Goal: Information Seeking & Learning: Learn about a topic

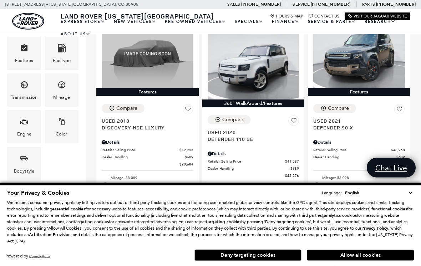
scroll to position [183, 0]
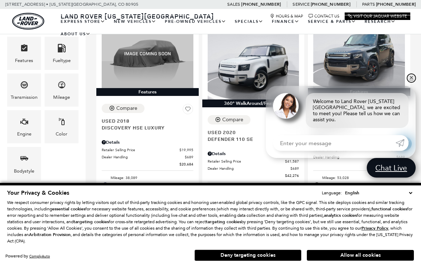
click at [415, 82] on link "✕" at bounding box center [411, 78] width 9 height 9
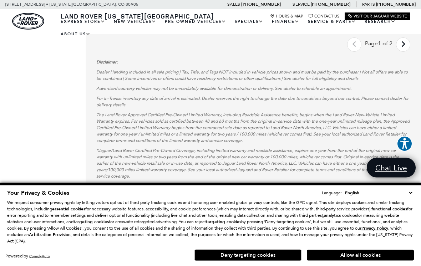
scroll to position [2021, 0]
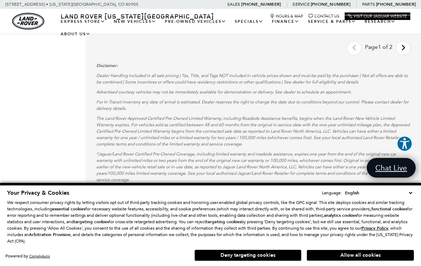
click at [402, 53] on icon "next page" at bounding box center [403, 47] width 5 height 11
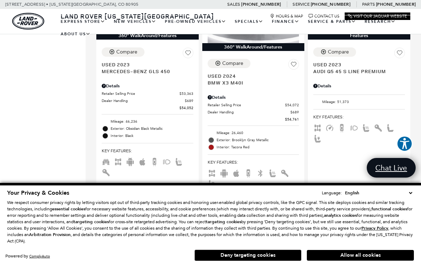
scroll to position [69, 0]
click at [0, 0] on link "Defender 90" at bounding box center [0, 0] width 0 height 0
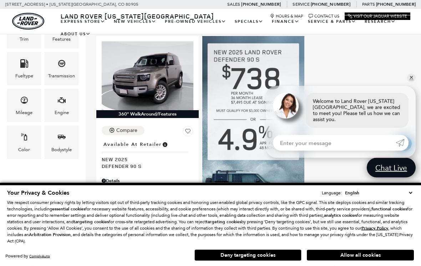
scroll to position [154, 0]
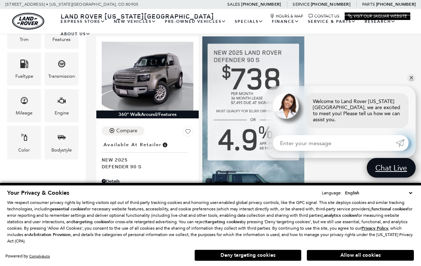
click at [382, 59] on div "360° WalkAround/Features Compare Save This Vehicle - Location : Available at Re…" at bounding box center [252, 167] width 317 height 265
click at [414, 82] on link "✕" at bounding box center [411, 78] width 9 height 9
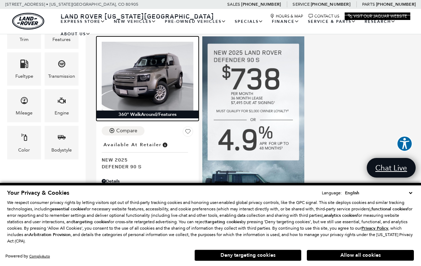
click at [150, 79] on img at bounding box center [148, 76] width 92 height 68
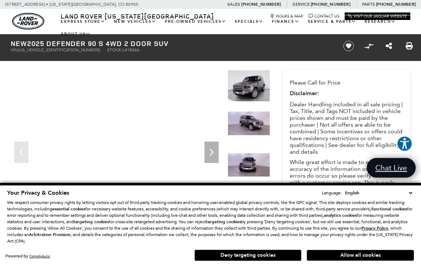
click at [255, 119] on div at bounding box center [248, 131] width 42 height 41
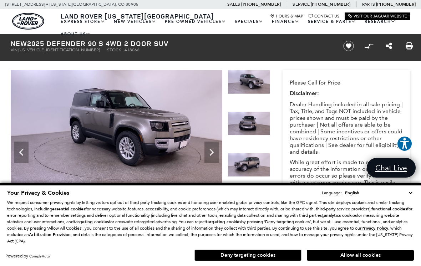
click at [217, 154] on icon "Next" at bounding box center [211, 152] width 14 height 14
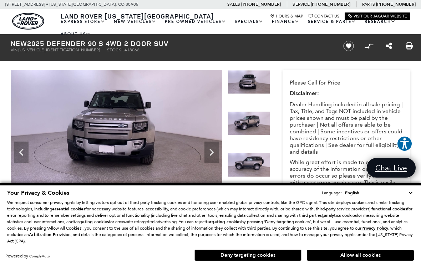
click at [213, 152] on icon "Next" at bounding box center [211, 152] width 4 height 7
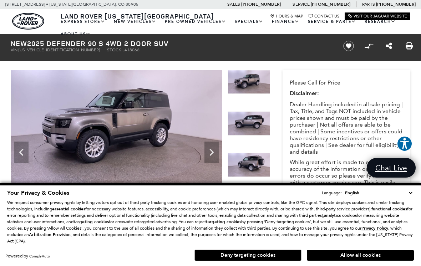
click at [214, 154] on icon "Next" at bounding box center [211, 152] width 14 height 14
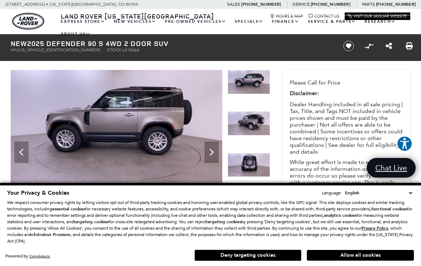
click at [214, 153] on icon "Next" at bounding box center [211, 152] width 14 height 14
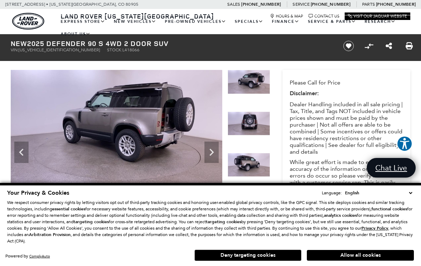
click at [216, 153] on icon "Next" at bounding box center [211, 152] width 14 height 14
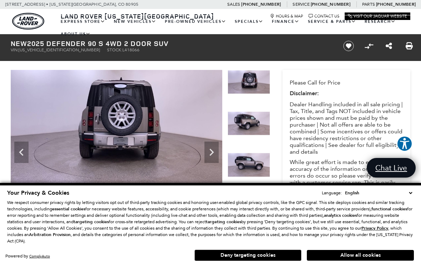
click at [214, 154] on icon "Next" at bounding box center [211, 152] width 14 height 14
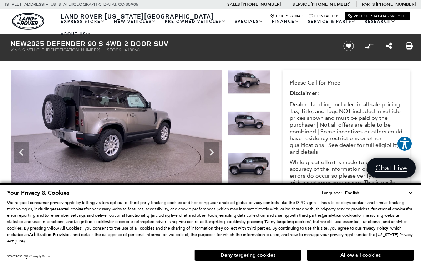
click at [214, 152] on icon "Next" at bounding box center [211, 152] width 14 height 14
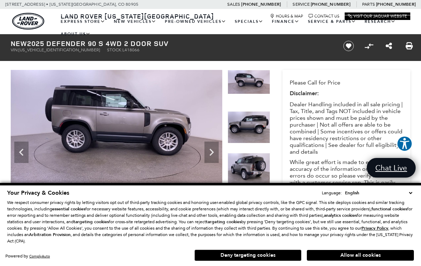
click at [216, 153] on icon "Next" at bounding box center [211, 152] width 14 height 14
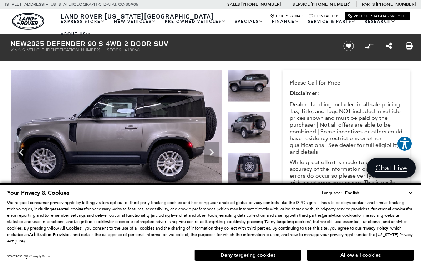
click at [211, 152] on icon "Next" at bounding box center [211, 152] width 14 height 14
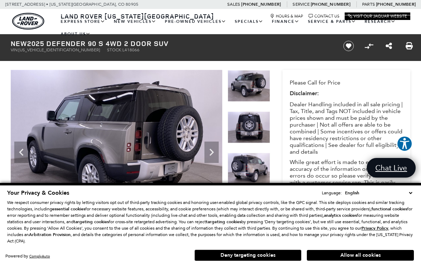
click at [215, 149] on icon "Next" at bounding box center [211, 152] width 14 height 14
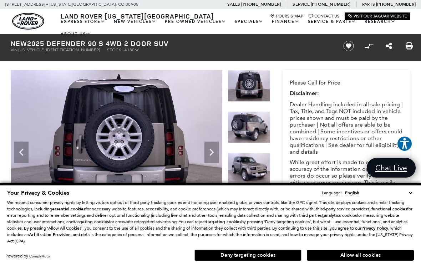
click at [218, 152] on icon "Next" at bounding box center [211, 152] width 14 height 14
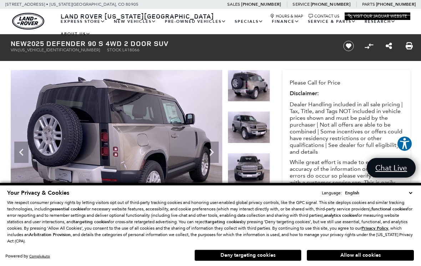
click at [220, 155] on img at bounding box center [116, 149] width 211 height 159
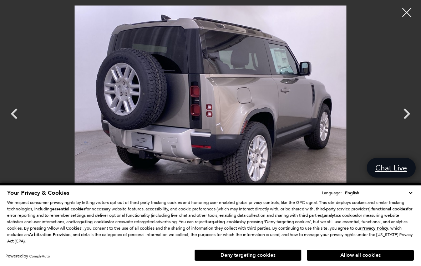
click at [409, 117] on icon "Next" at bounding box center [406, 113] width 21 height 21
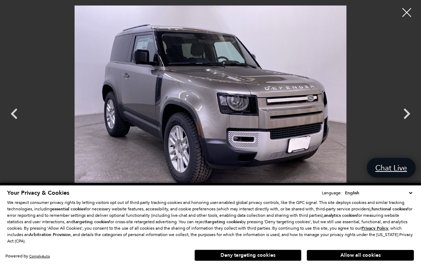
click at [407, 115] on icon "Next" at bounding box center [406, 113] width 7 height 11
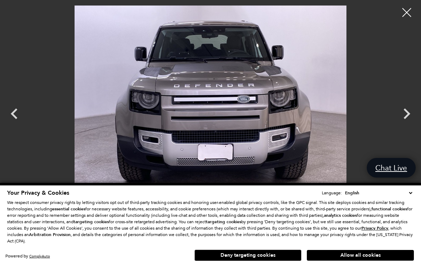
click at [409, 116] on icon "Next" at bounding box center [406, 113] width 21 height 21
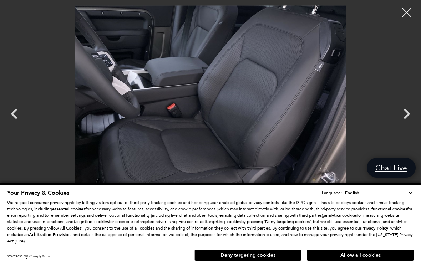
click at [410, 115] on icon "Next" at bounding box center [406, 113] width 21 height 21
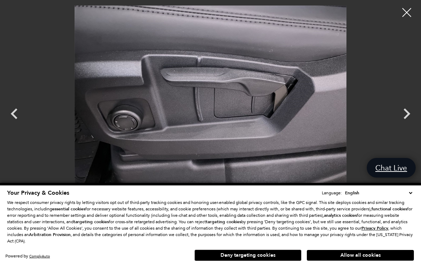
click at [410, 120] on icon "Next" at bounding box center [406, 113] width 21 height 21
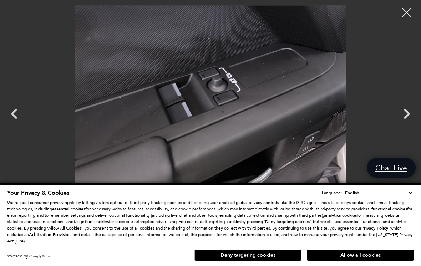
click at [409, 118] on icon "Next" at bounding box center [406, 113] width 21 height 21
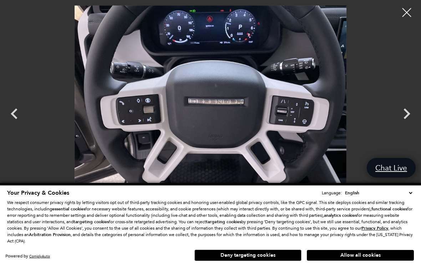
click at [407, 119] on icon "Next" at bounding box center [406, 113] width 21 height 21
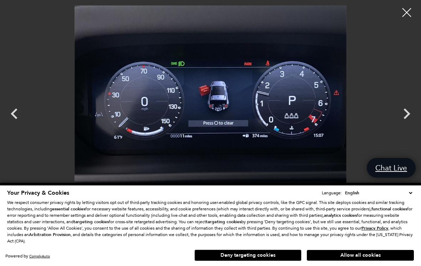
click at [407, 116] on icon "Next" at bounding box center [406, 113] width 7 height 11
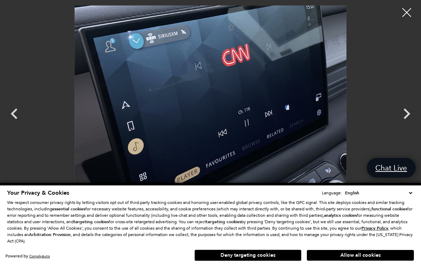
click at [410, 112] on icon "Next" at bounding box center [406, 113] width 21 height 21
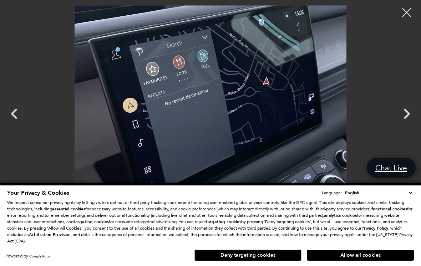
click at [410, 111] on icon "Next" at bounding box center [406, 113] width 21 height 21
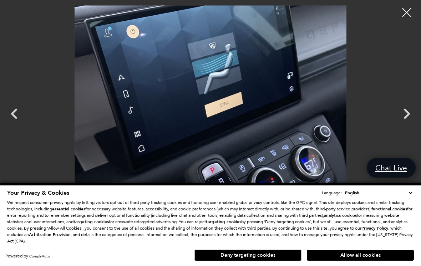
click at [411, 113] on icon "Next" at bounding box center [406, 113] width 21 height 21
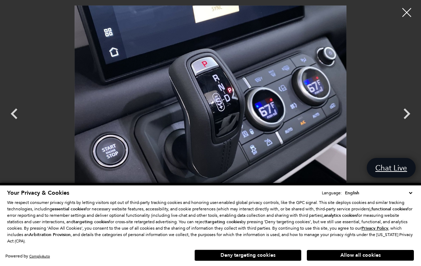
click at [407, 15] on div at bounding box center [406, 13] width 18 height 18
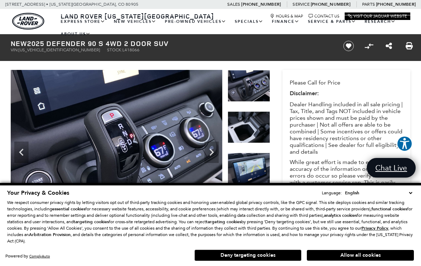
click at [386, 83] on p "Please Call for Price" at bounding box center [345, 82] width 113 height 7
